Goal: Task Accomplishment & Management: Manage account settings

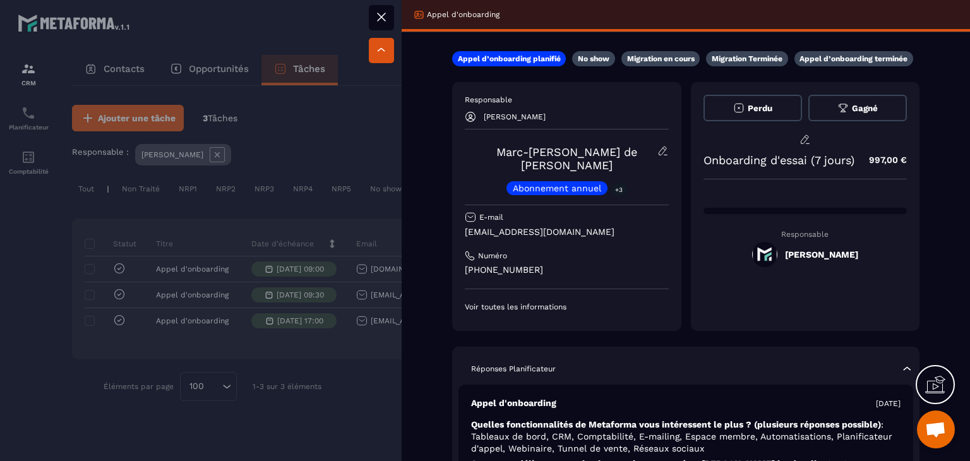
click at [376, 391] on div at bounding box center [485, 230] width 970 height 461
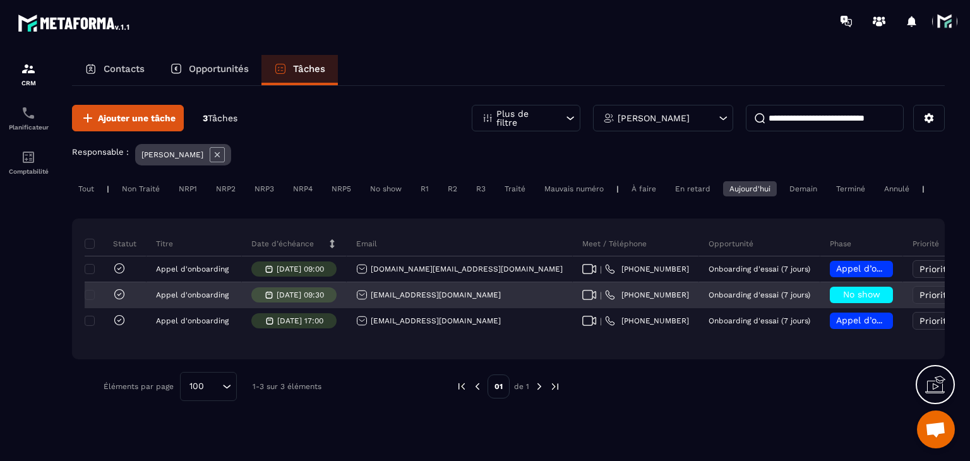
click at [582, 300] on icon at bounding box center [589, 295] width 15 height 10
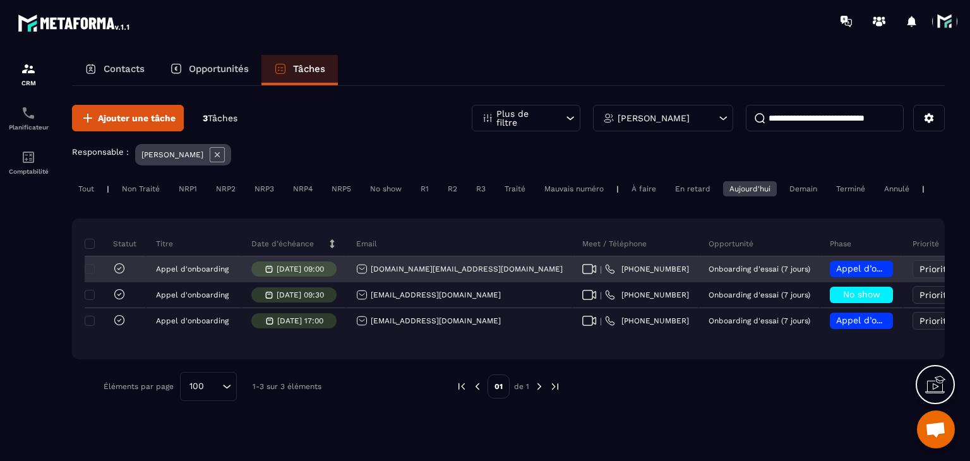
click at [582, 274] on icon at bounding box center [589, 269] width 15 height 10
click at [829, 271] on div "Appel d’onboarding planifié" at bounding box center [860, 269] width 63 height 16
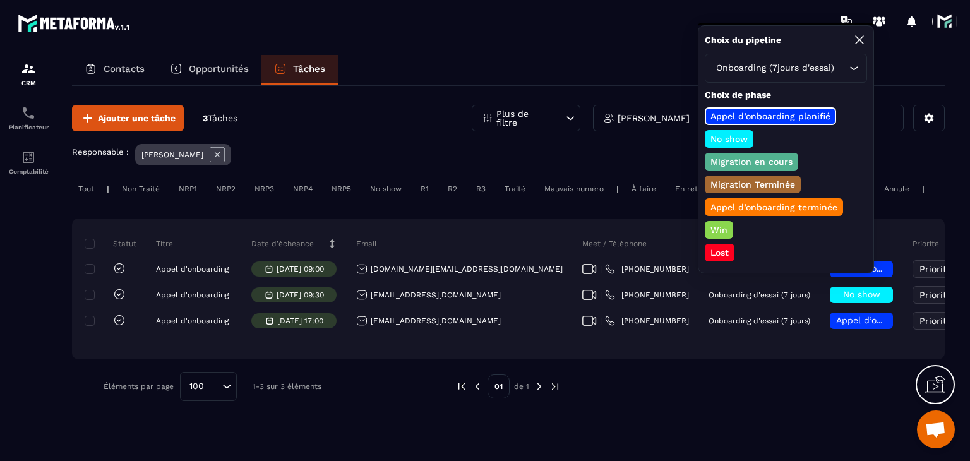
click at [711, 133] on p "No show" at bounding box center [728, 139] width 41 height 13
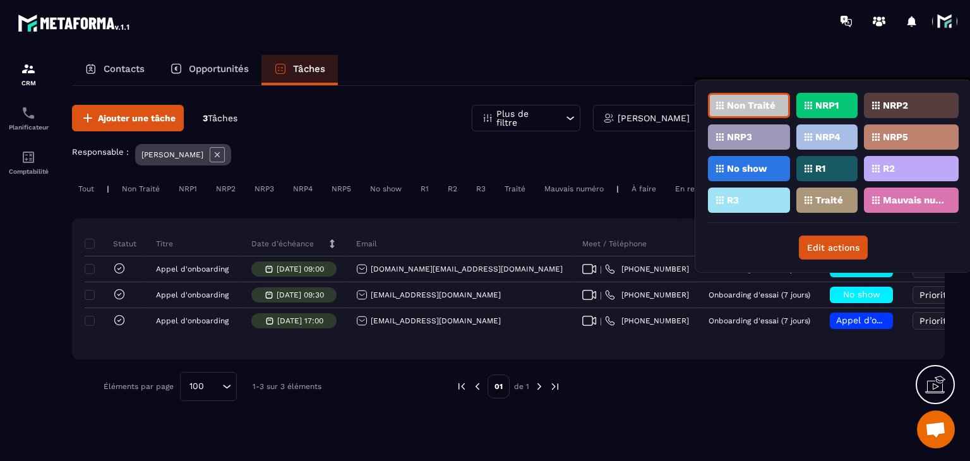
click at [815, 103] on p "NRP1" at bounding box center [826, 105] width 23 height 9
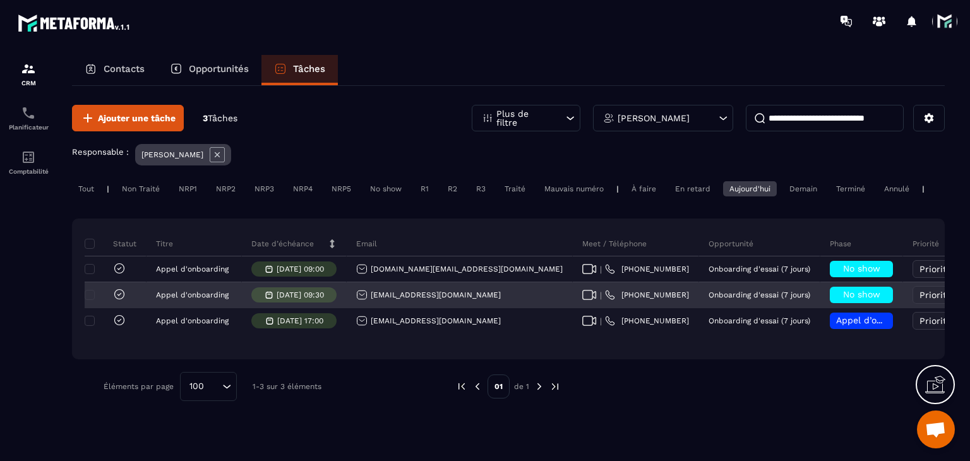
click at [573, 305] on div "| +33 78282 9828" at bounding box center [636, 295] width 126 height 25
click at [582, 300] on icon at bounding box center [589, 295] width 15 height 10
drag, startPoint x: 457, startPoint y: 306, endPoint x: 364, endPoint y: 311, distance: 93.0
click at [364, 308] on div "aurorebelle@gmail.com" at bounding box center [460, 295] width 226 height 25
copy p "aurorebelle@gmail.com"
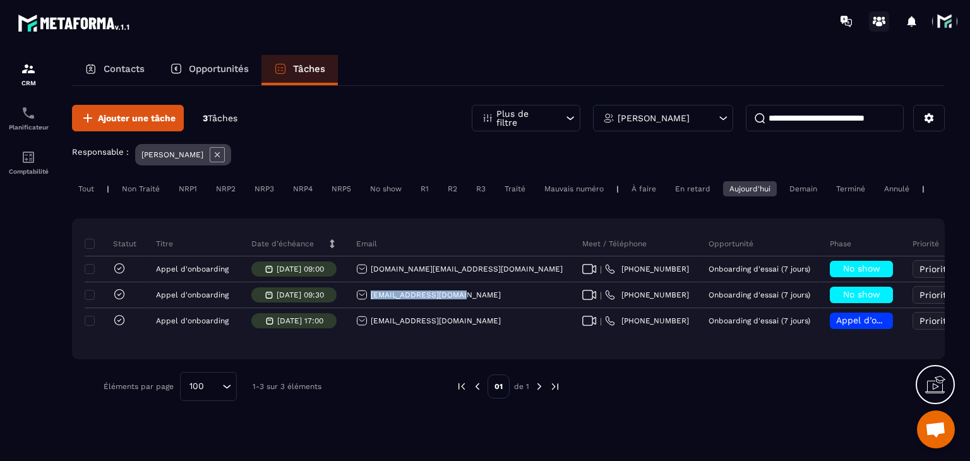
click at [871, 23] on icon at bounding box center [879, 21] width 20 height 20
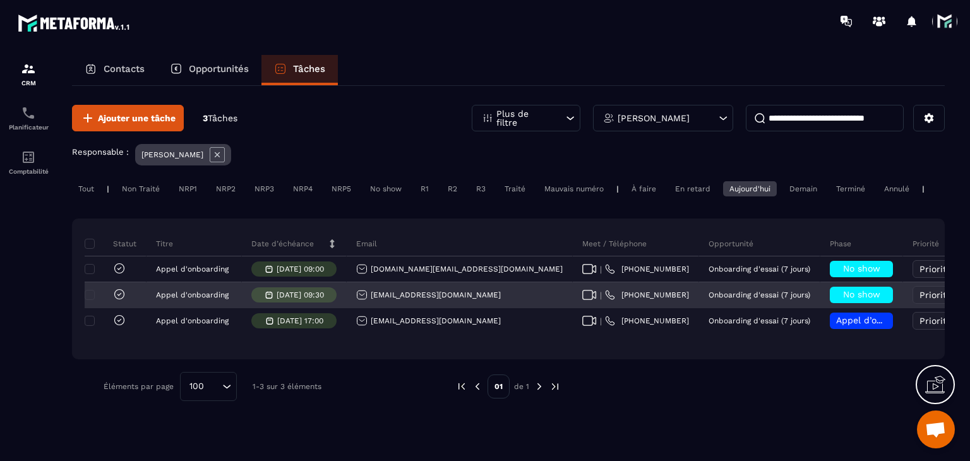
click at [843, 299] on span "No show" at bounding box center [861, 294] width 37 height 10
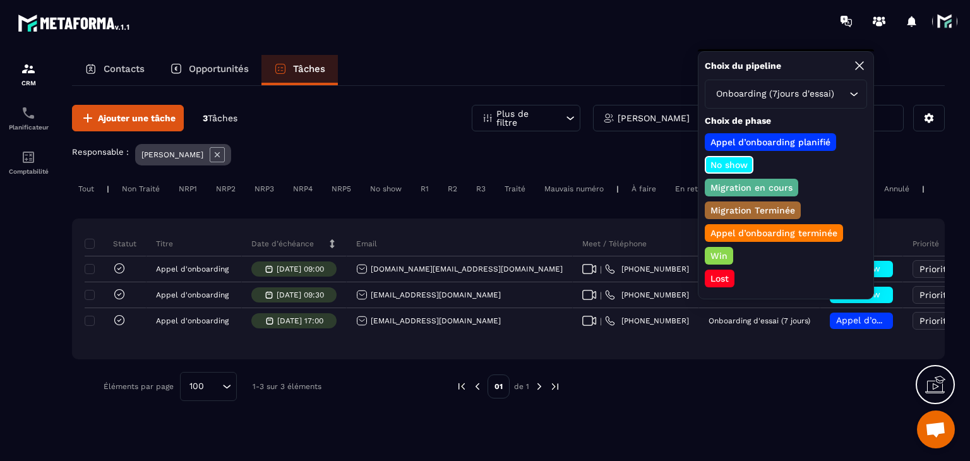
click at [730, 227] on p "Appel d’onboarding terminée" at bounding box center [773, 233] width 131 height 13
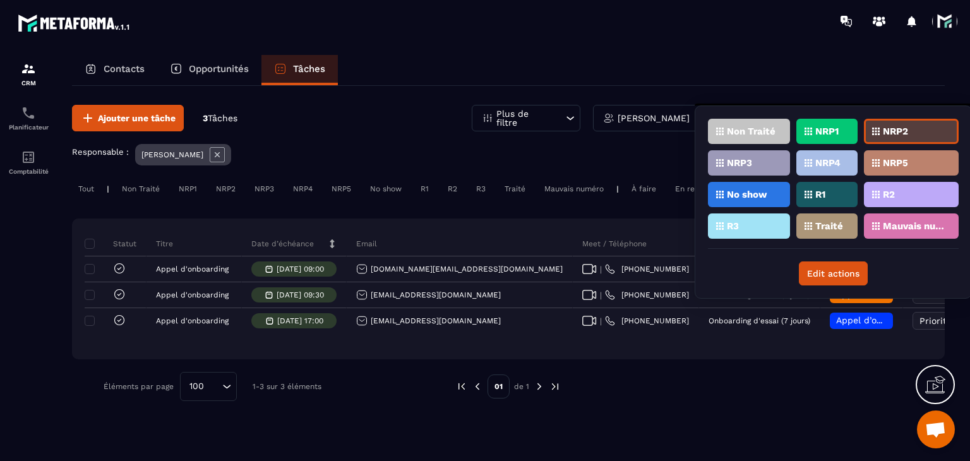
click at [818, 222] on p "Traité" at bounding box center [829, 226] width 28 height 9
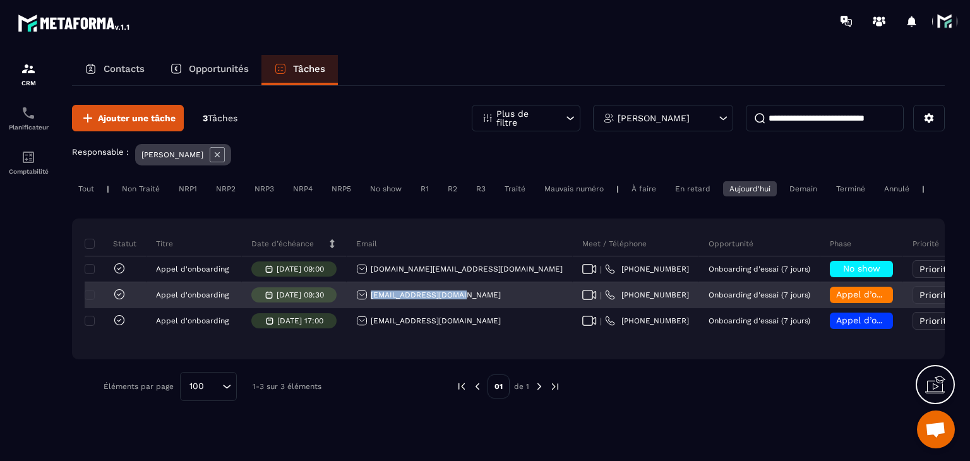
drag, startPoint x: 462, startPoint y: 304, endPoint x: 359, endPoint y: 306, distance: 103.6
click at [359, 306] on div "aurorebelle@gmail.com" at bounding box center [460, 295] width 226 height 25
copy p "aurorebelle@gmail.com"
click at [434, 300] on div "aurorebelle@gmail.com" at bounding box center [428, 294] width 145 height 11
